Goal: Information Seeking & Learning: Learn about a topic

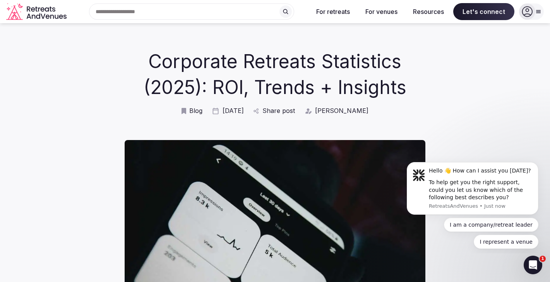
scroll to position [9, 0]
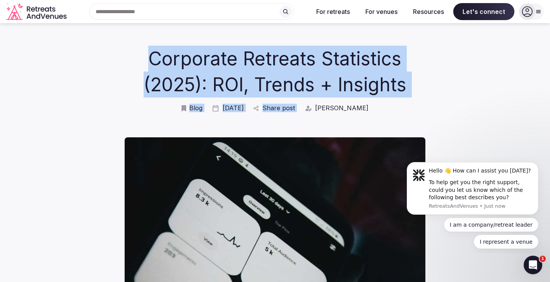
drag, startPoint x: 142, startPoint y: 60, endPoint x: 425, endPoint y: 89, distance: 284.1
drag, startPoint x: 435, startPoint y: 87, endPoint x: 178, endPoint y: 55, distance: 259.1
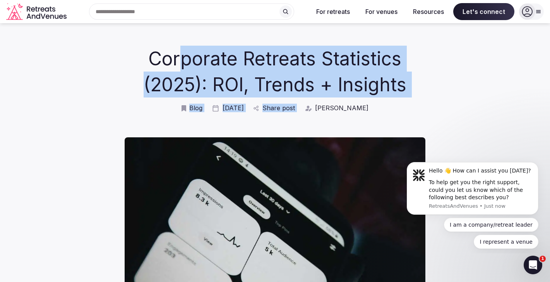
click at [178, 55] on h1 "Corporate Retreats Statistics (2025): ROI, Trends + Insights" at bounding box center [275, 72] width 263 height 52
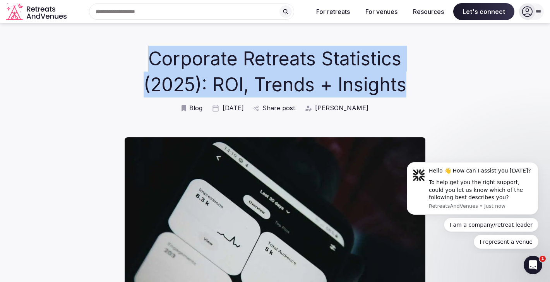
drag, startPoint x: 151, startPoint y: 55, endPoint x: 418, endPoint y: 77, distance: 268.0
copy h1 "Corporate Retreats Statistics (2025): ROI, Trends + Insights"
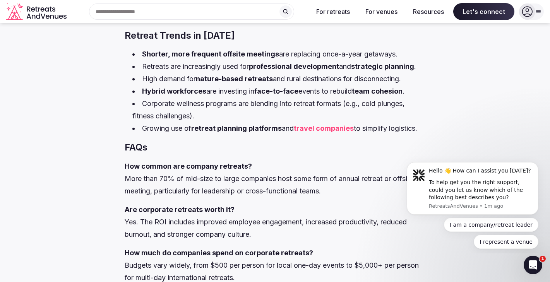
scroll to position [1326, 0]
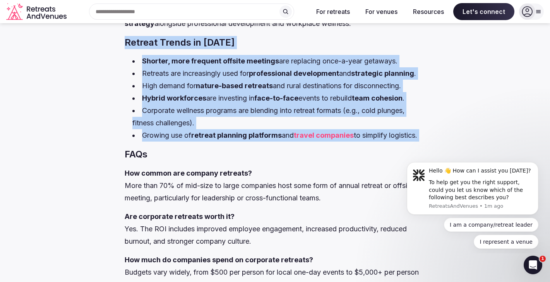
drag, startPoint x: 450, startPoint y: 146, endPoint x: 120, endPoint y: 42, distance: 346.1
copy div "Retreat Trends in 2025 Shorter, more frequent offsite meetings are replacing on…"
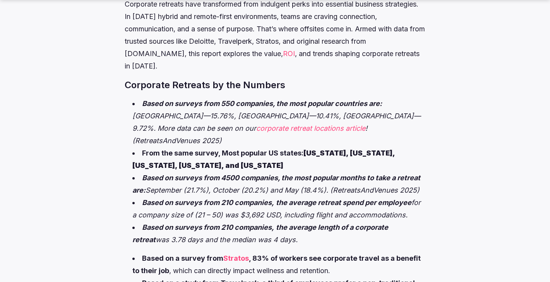
scroll to position [370, 0]
